Goal: Task Accomplishment & Management: Use online tool/utility

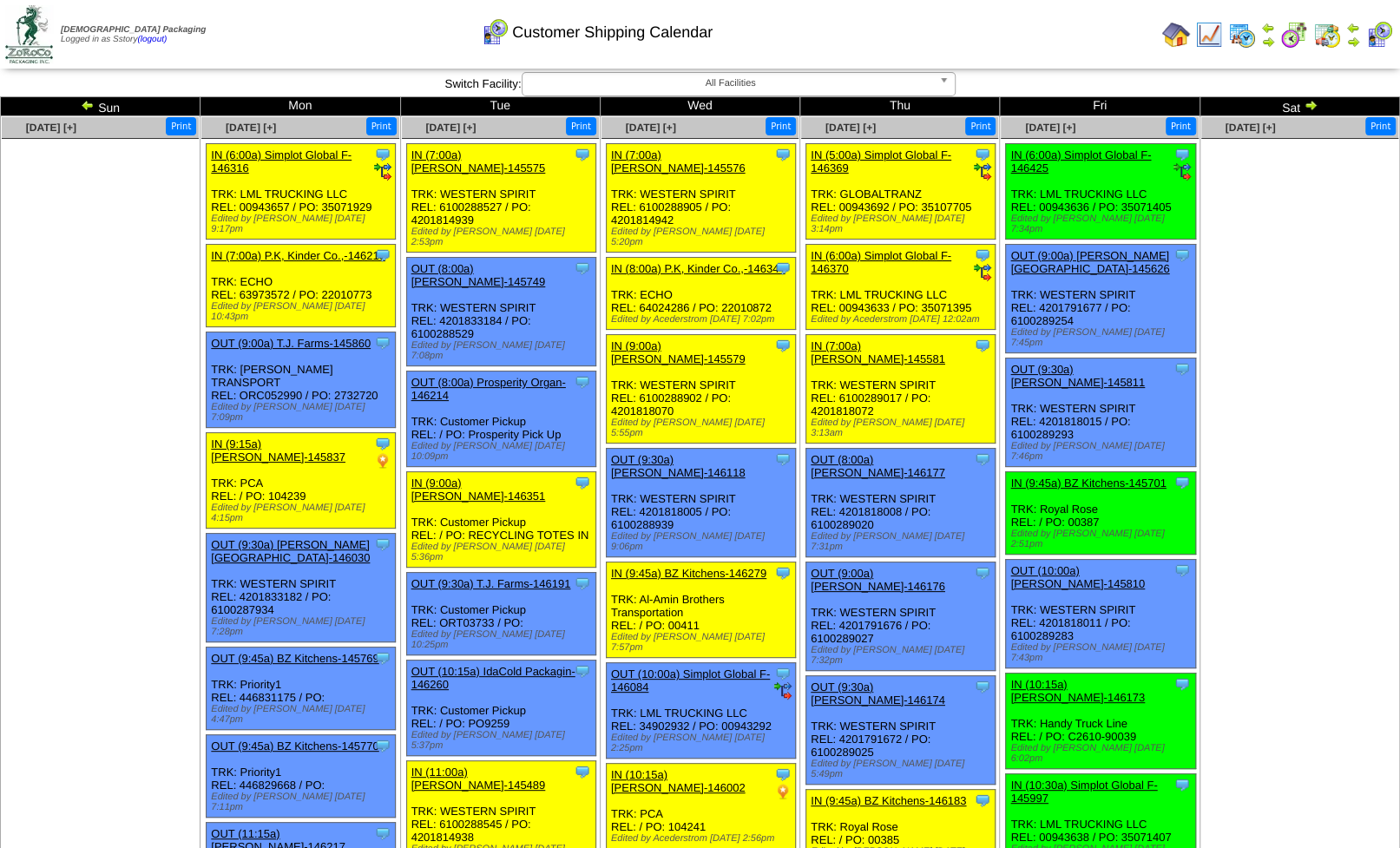
click at [1177, 31] on img at bounding box center [1176, 34] width 28 height 28
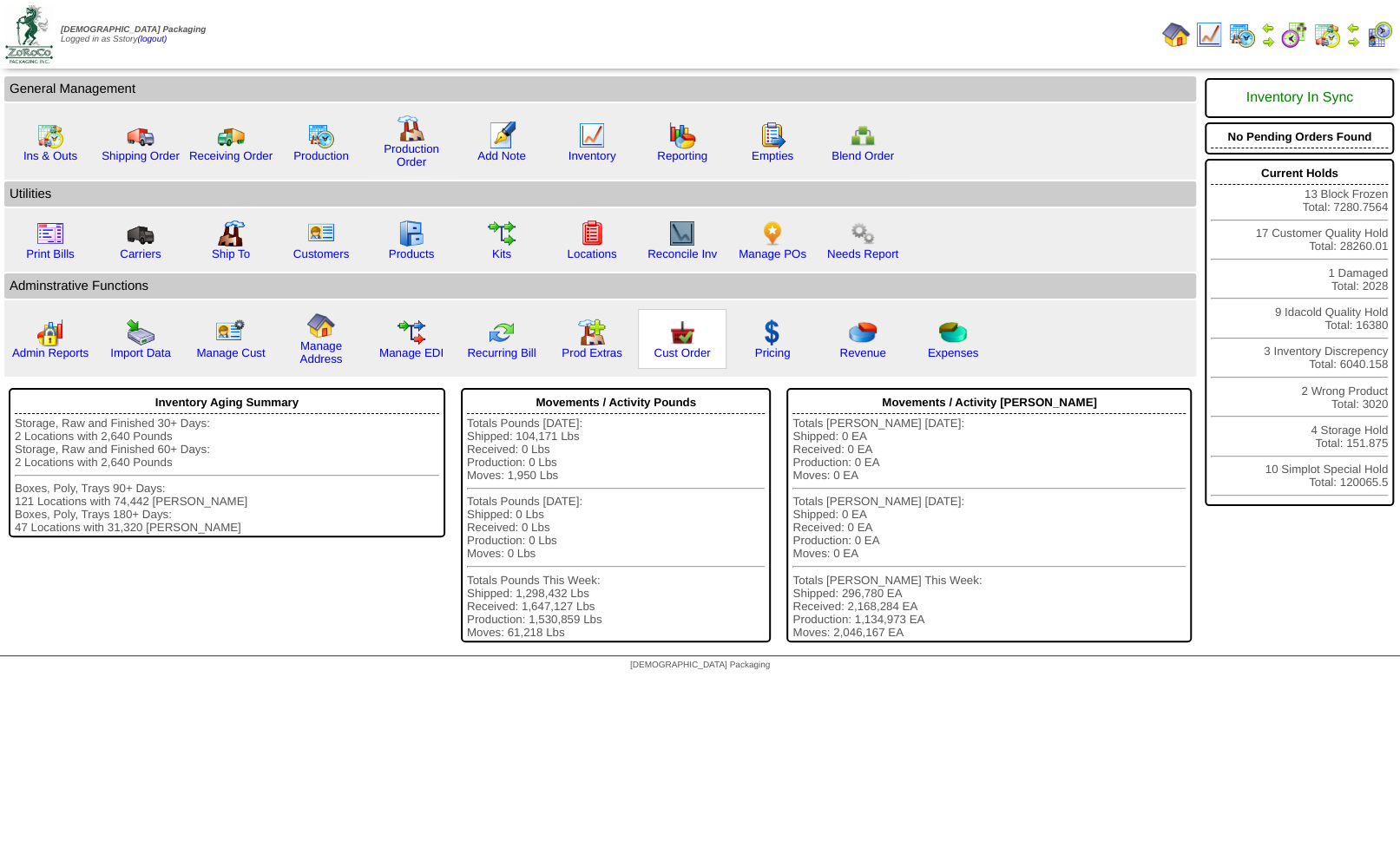
click at [676, 339] on img at bounding box center [682, 332] width 28 height 28
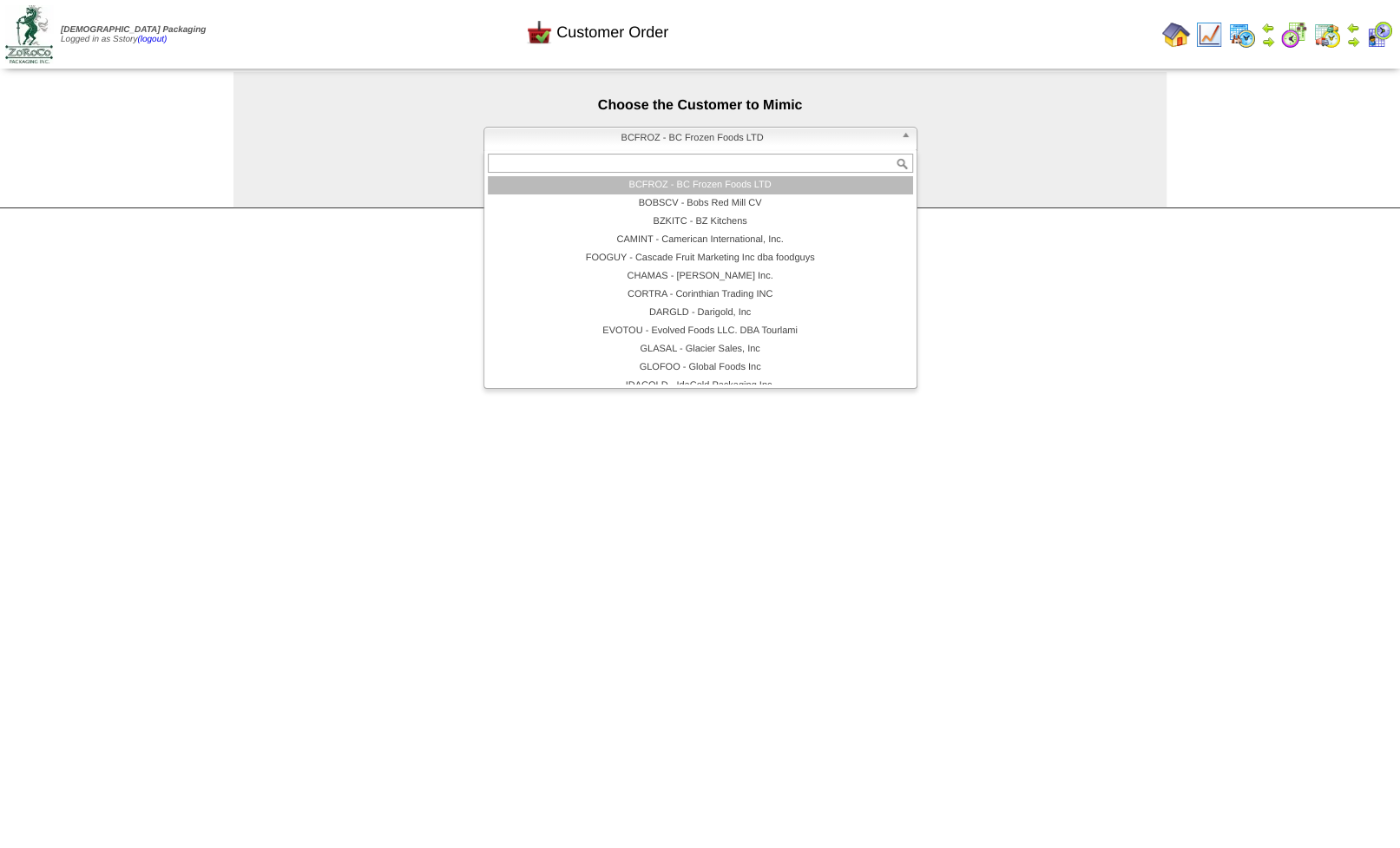
click at [645, 143] on span "BCFROZ - BC Frozen Foods LTD" at bounding box center [693, 138] width 403 height 21
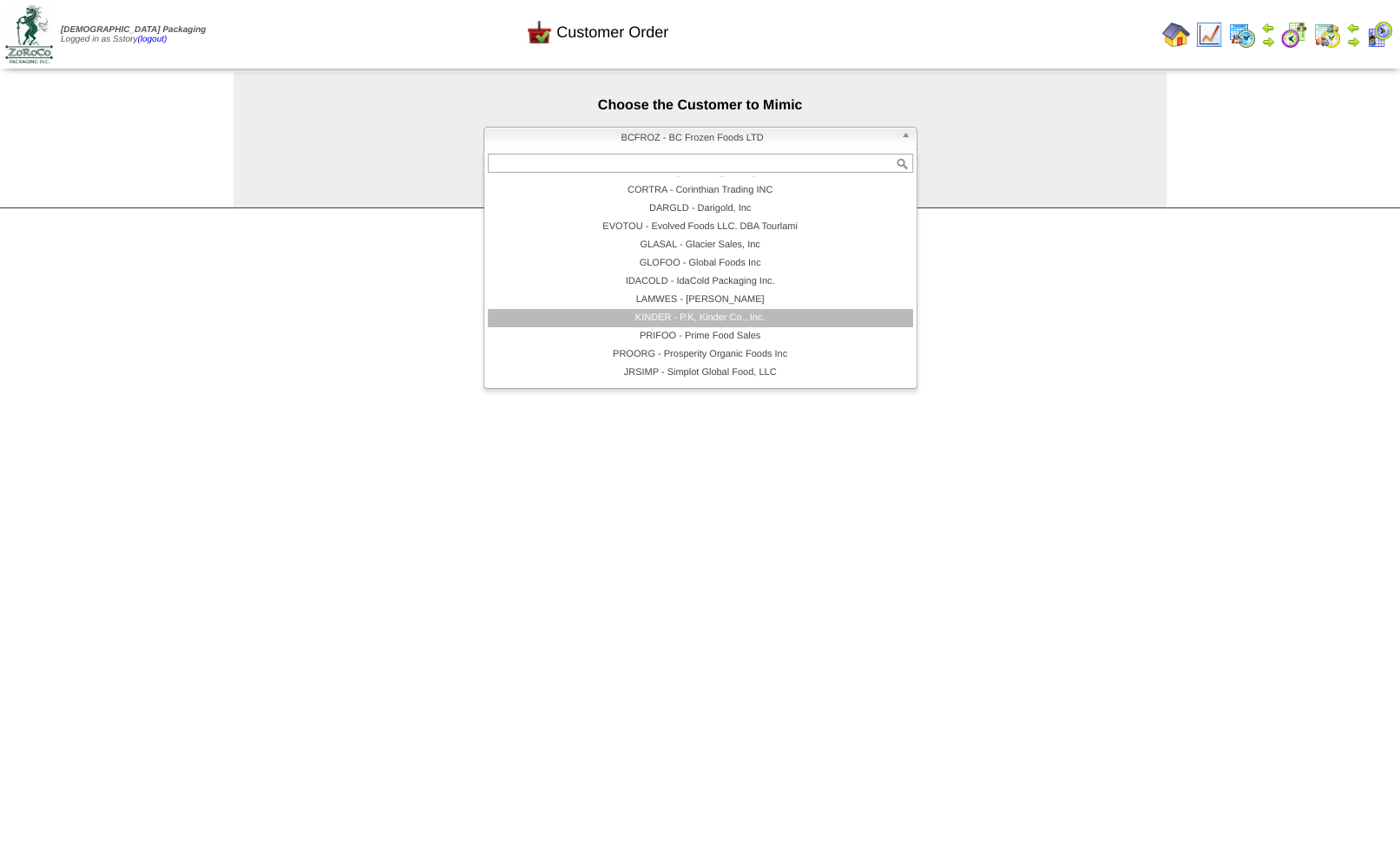
scroll to position [138, 0]
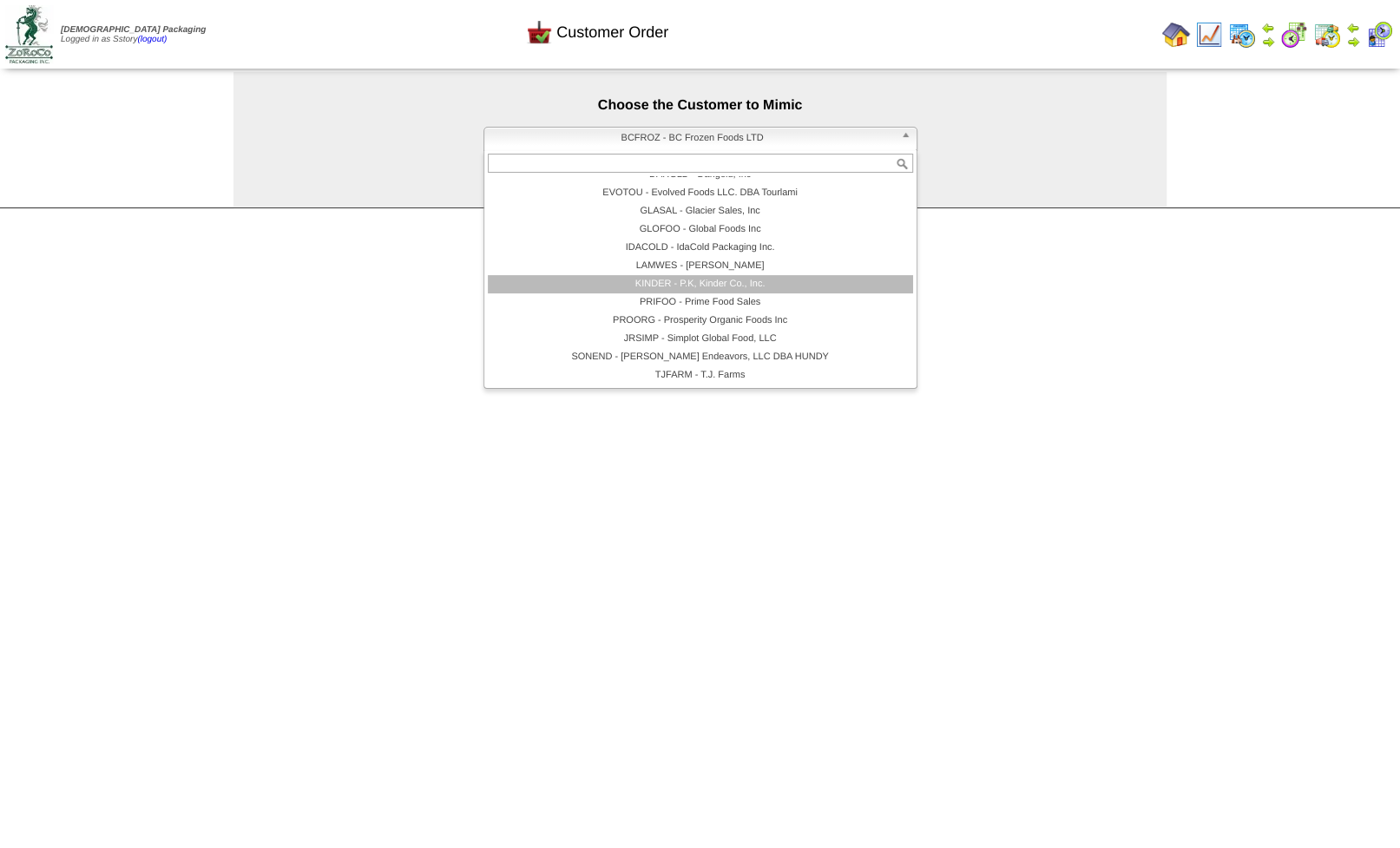
click at [668, 288] on li "KINDER - P.K, Kinder Co., Inc." at bounding box center [700, 284] width 426 height 18
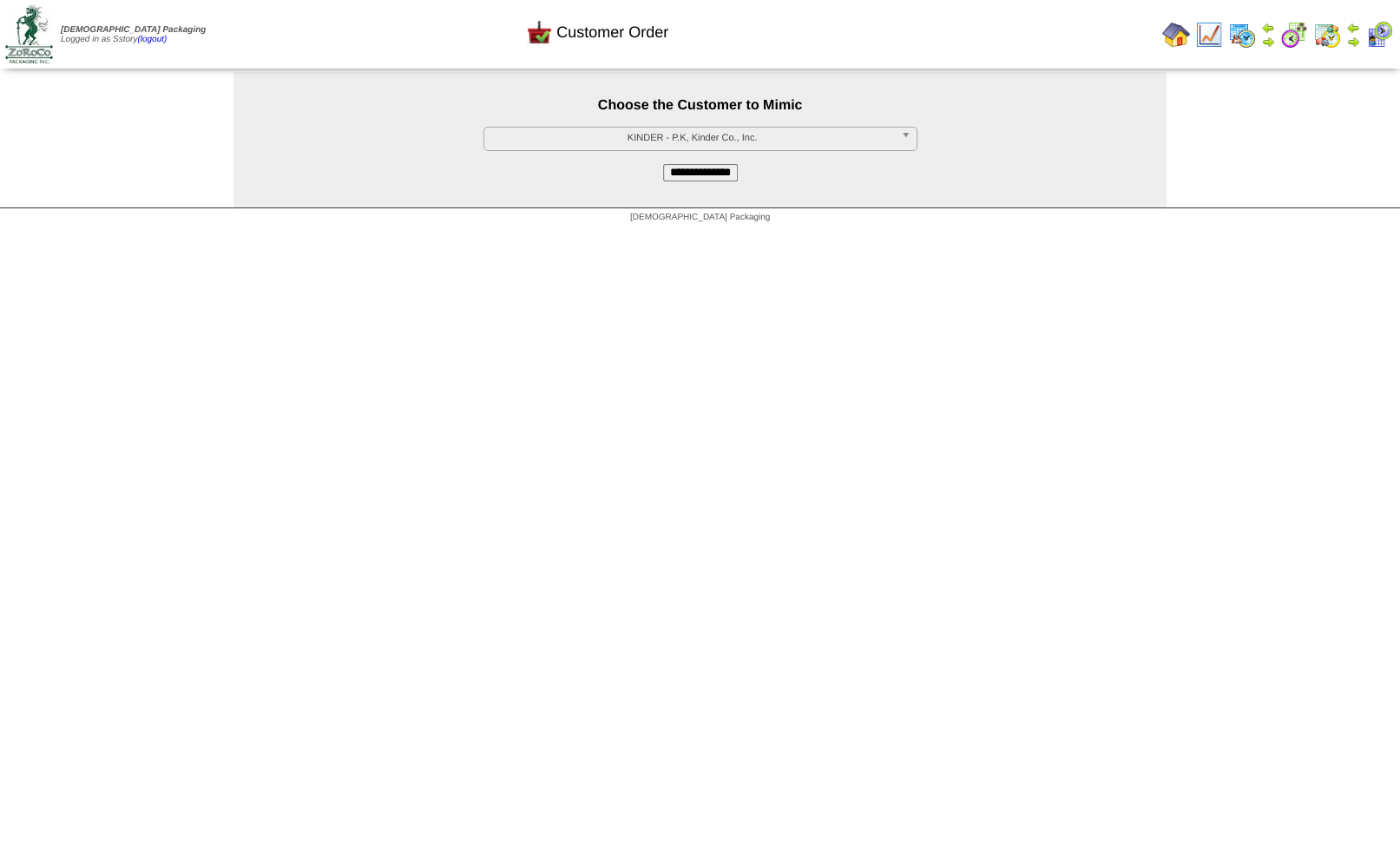
click at [680, 173] on input "**********" at bounding box center [700, 172] width 75 height 17
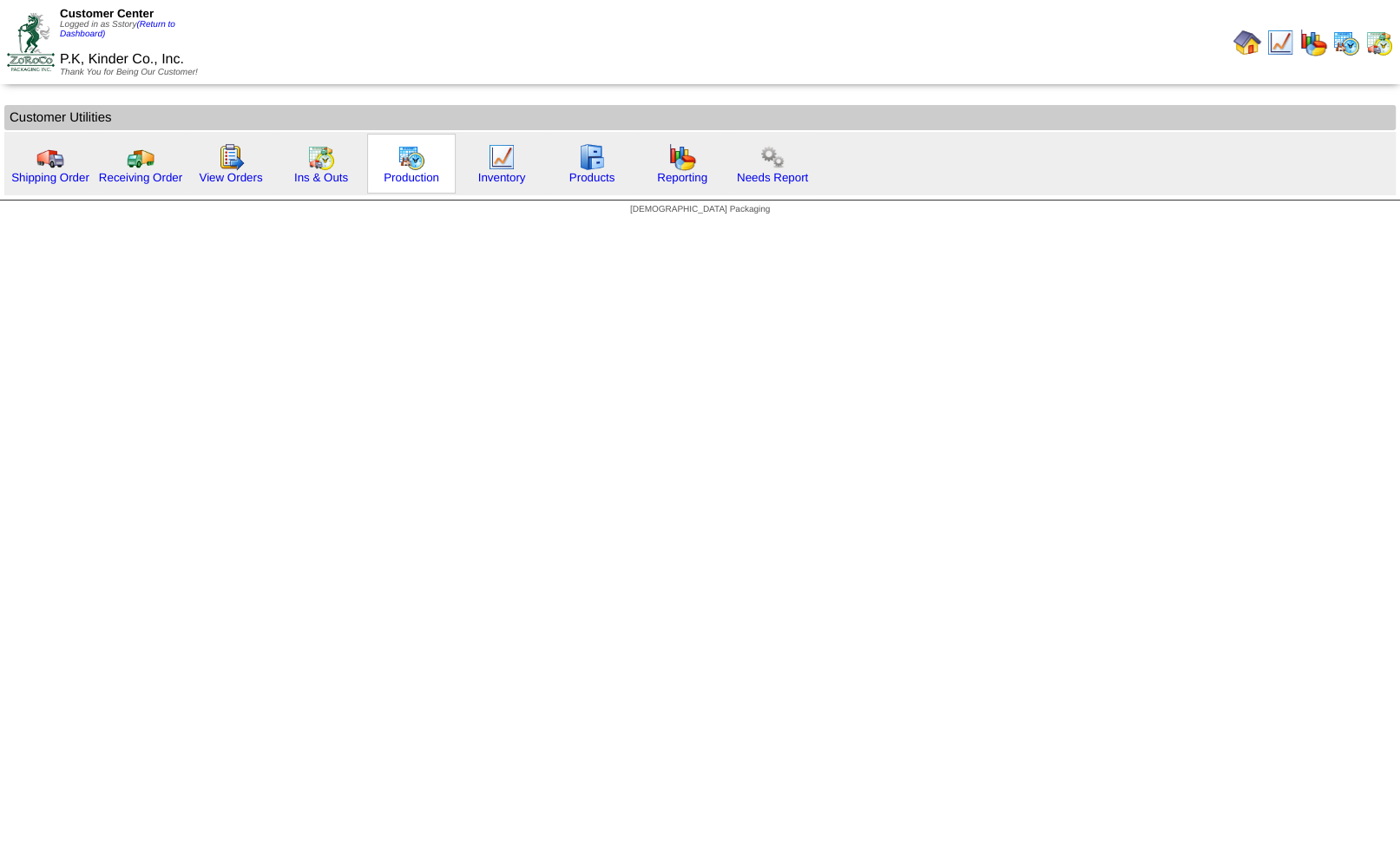
click at [416, 167] on img at bounding box center [411, 157] width 28 height 28
